Goal: Browse casually: Explore the website without a specific task or goal

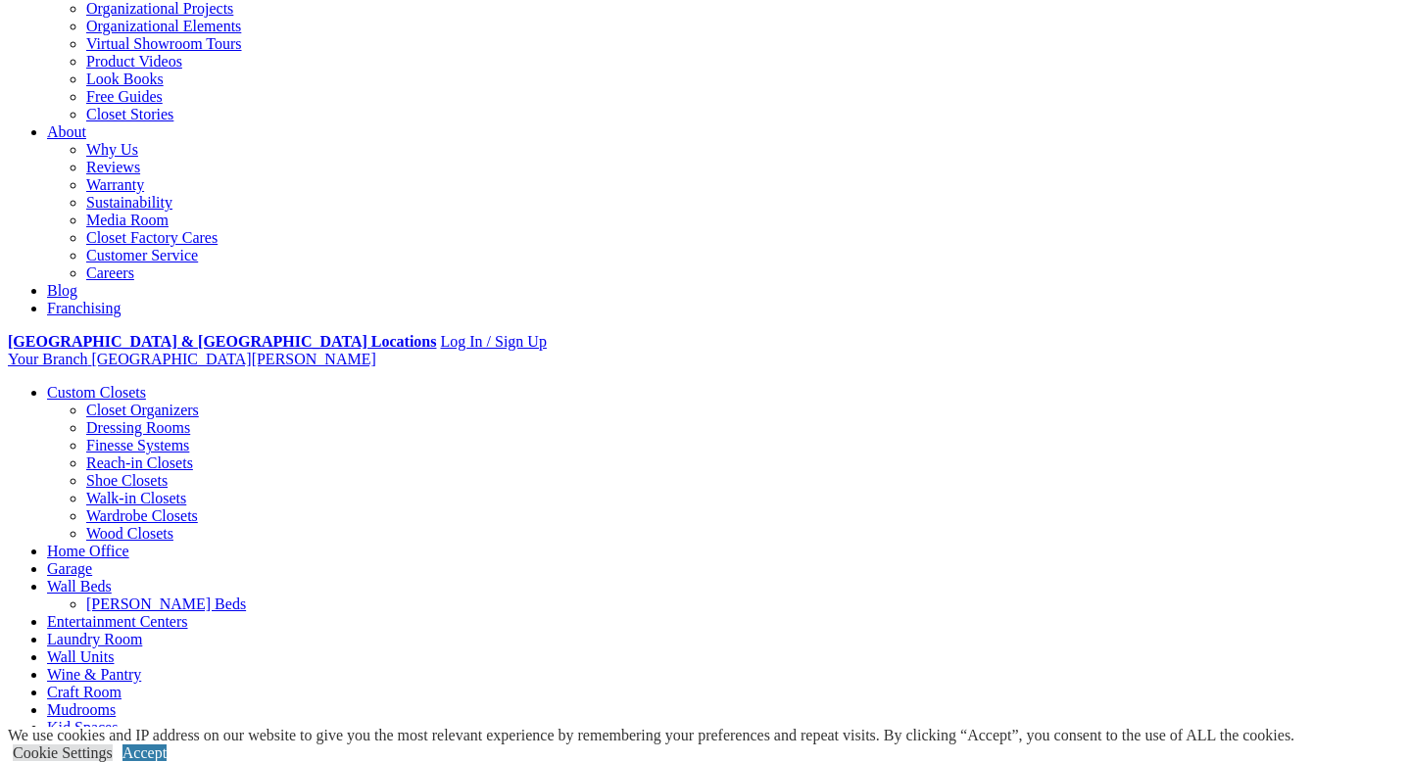
scroll to position [424, 0]
click at [167, 745] on link "Accept" at bounding box center [144, 753] width 44 height 17
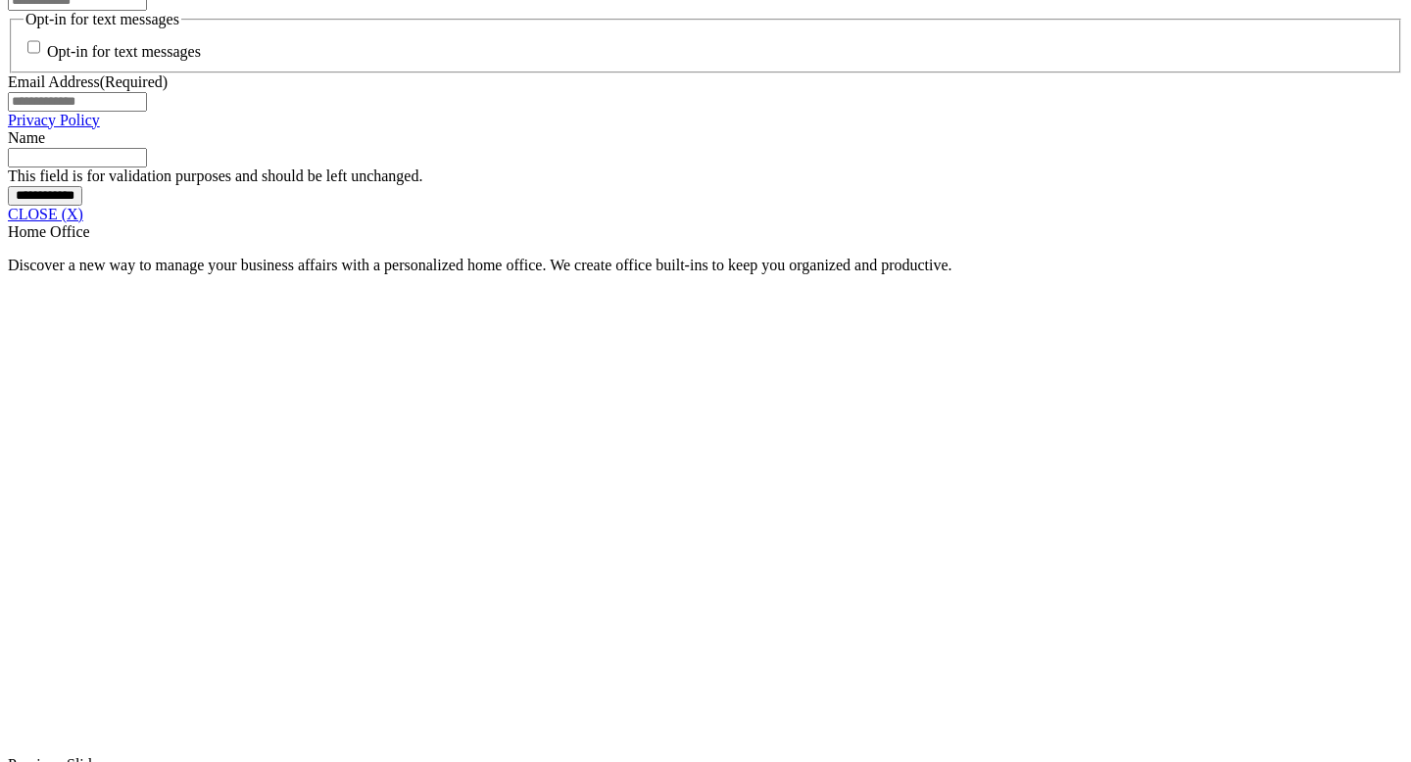
scroll to position [1586, 0]
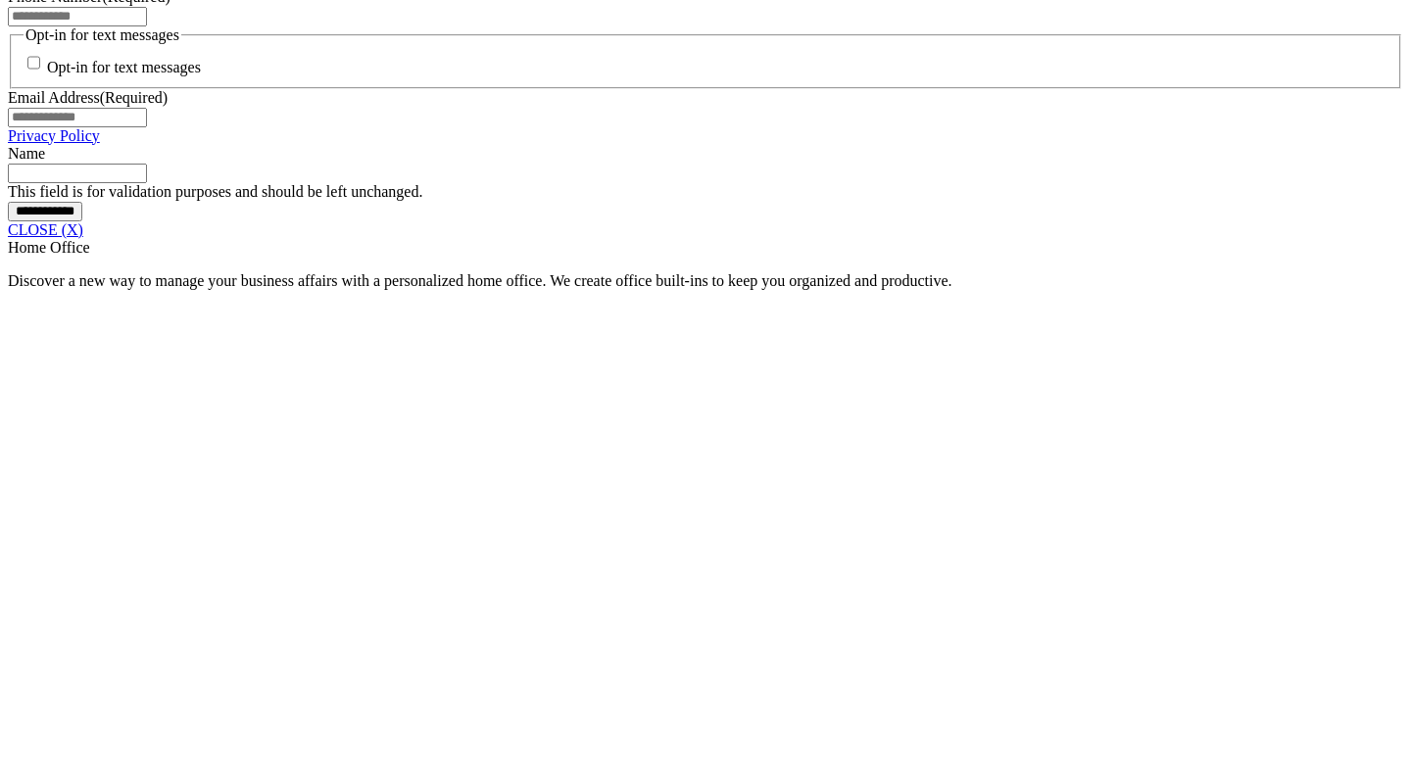
click at [83, 238] on link "CLOSE (X)" at bounding box center [45, 229] width 75 height 17
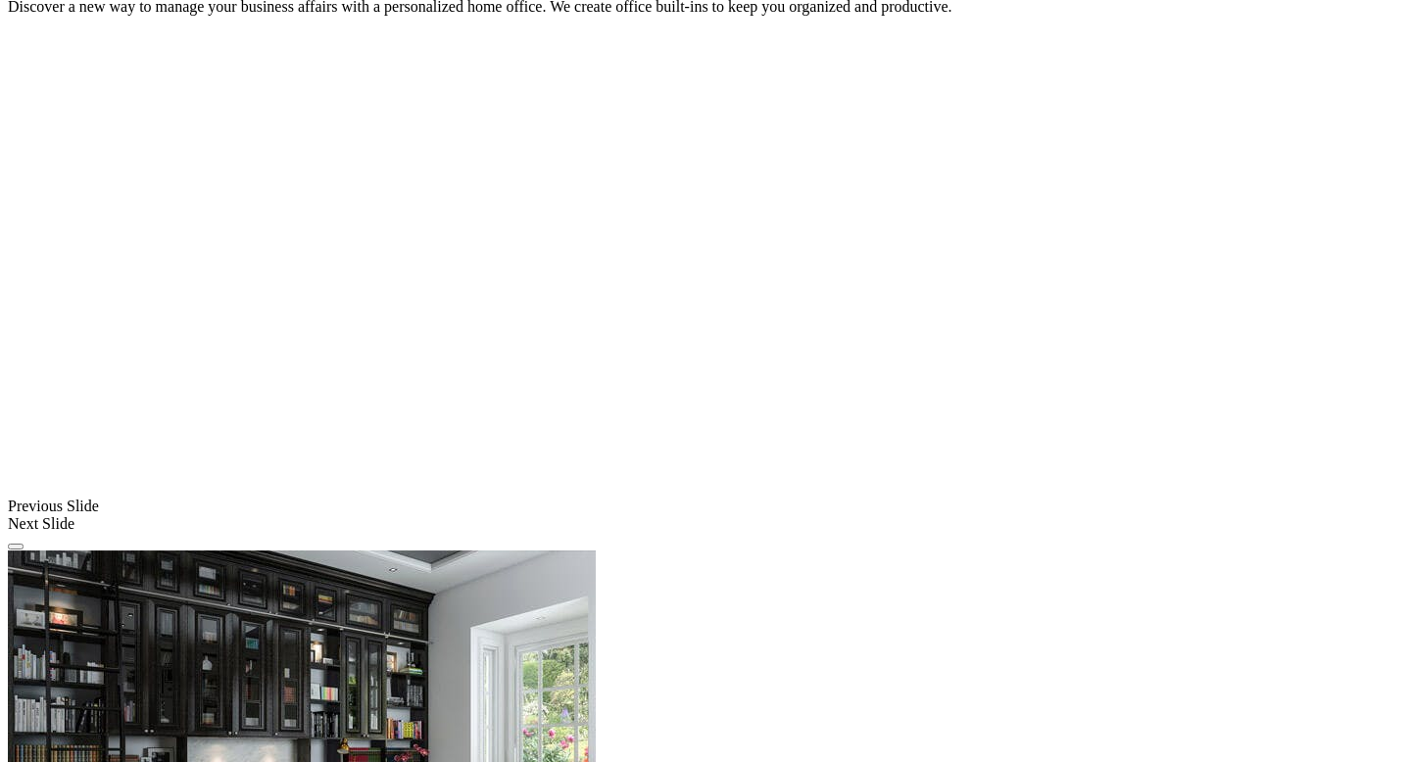
scroll to position [1369, 0]
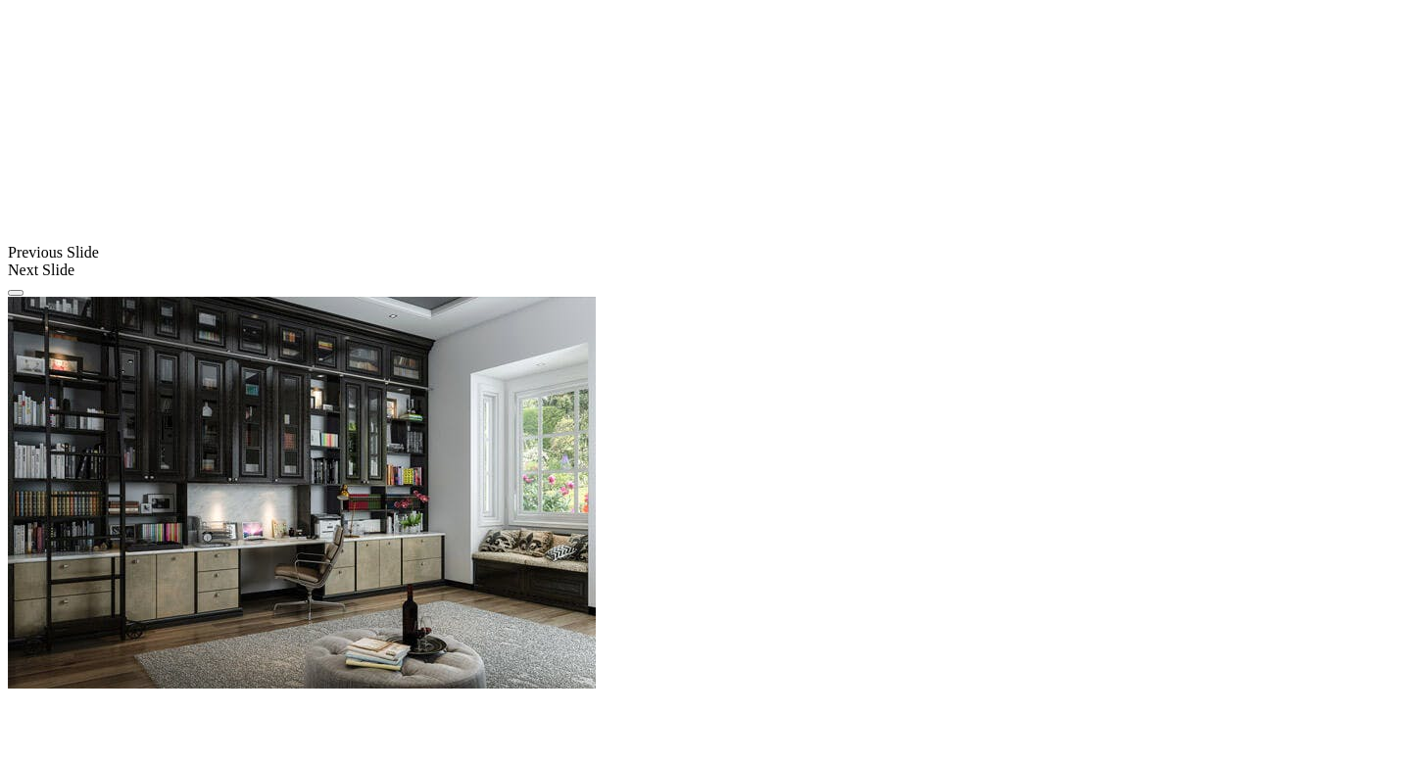
scroll to position [1632, 0]
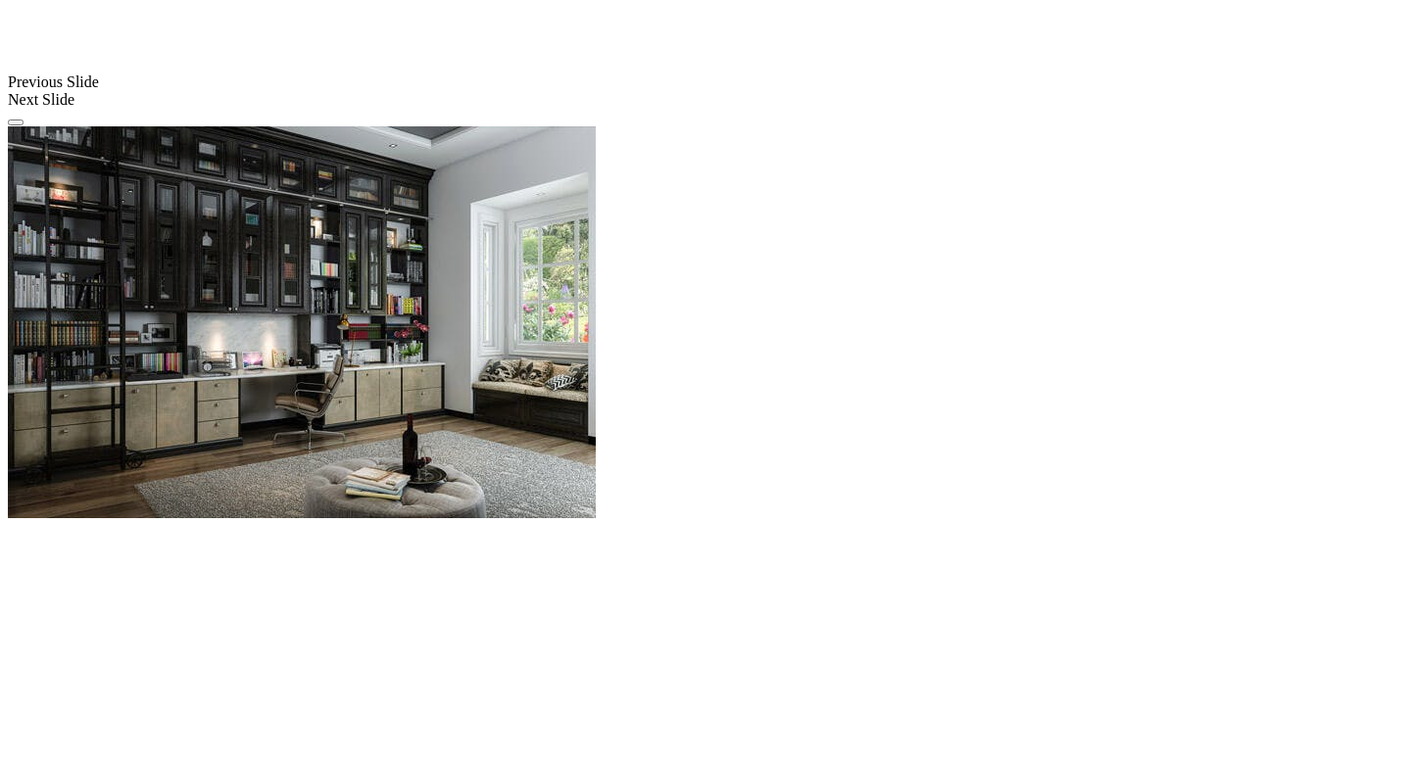
scroll to position [1934, 0]
